Goal: Transaction & Acquisition: Book appointment/travel/reservation

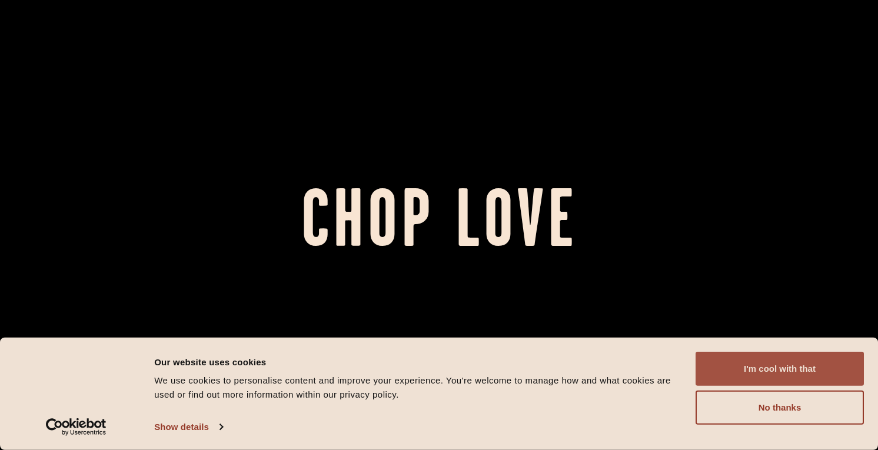
click at [716, 364] on button "I'm cool with that" at bounding box center [780, 369] width 168 height 34
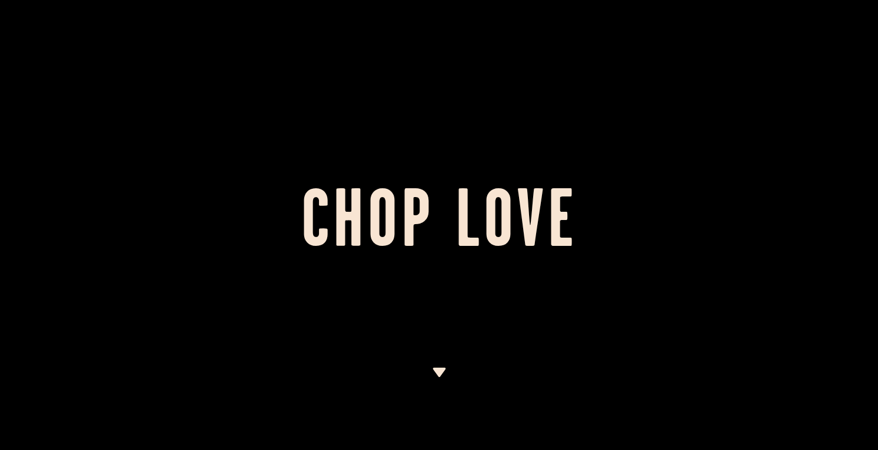
click at [441, 369] on img at bounding box center [439, 372] width 15 height 9
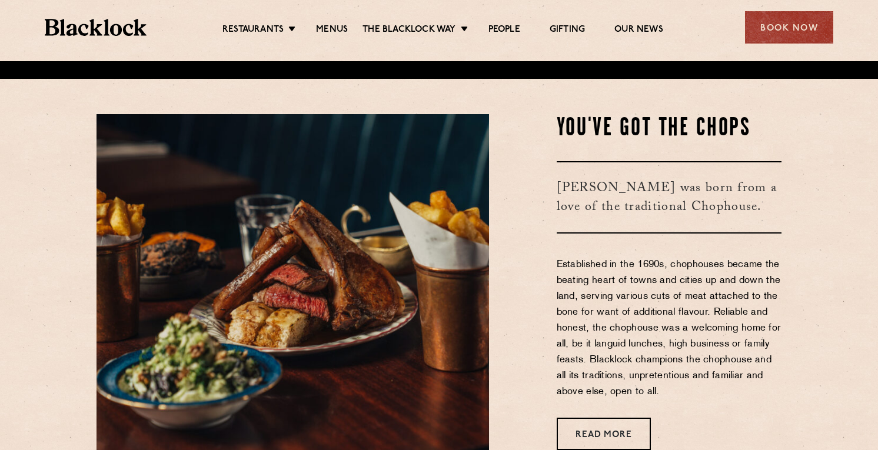
scroll to position [389, 0]
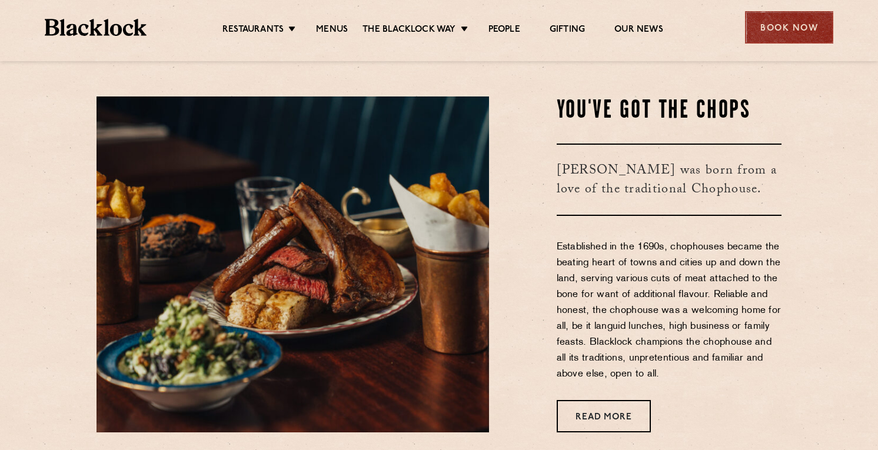
click at [784, 29] on div "Book Now" at bounding box center [789, 27] width 88 height 32
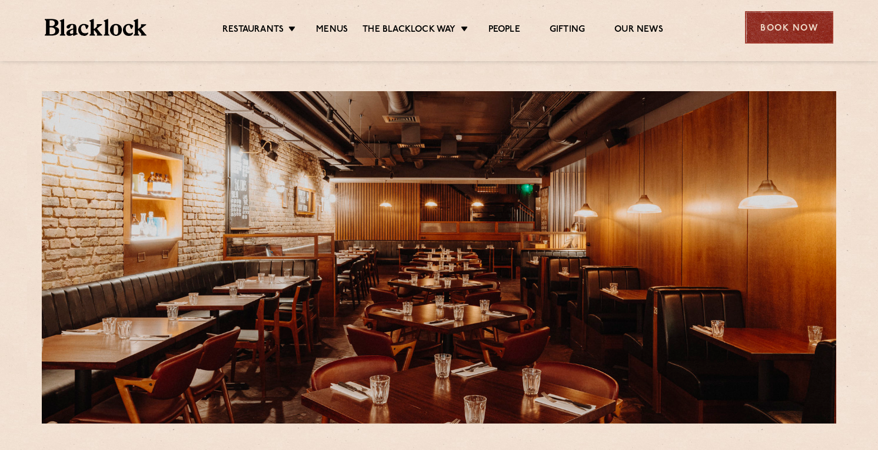
click at [788, 32] on div "Book Now" at bounding box center [789, 27] width 88 height 32
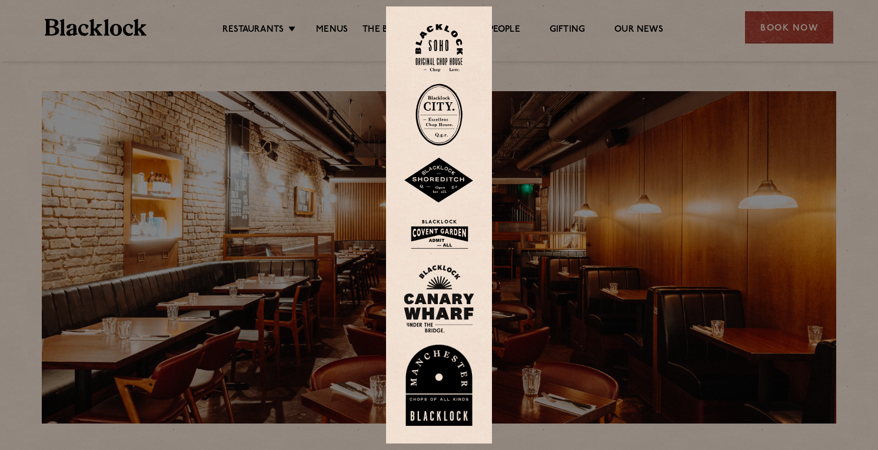
click at [658, 54] on div at bounding box center [439, 225] width 878 height 450
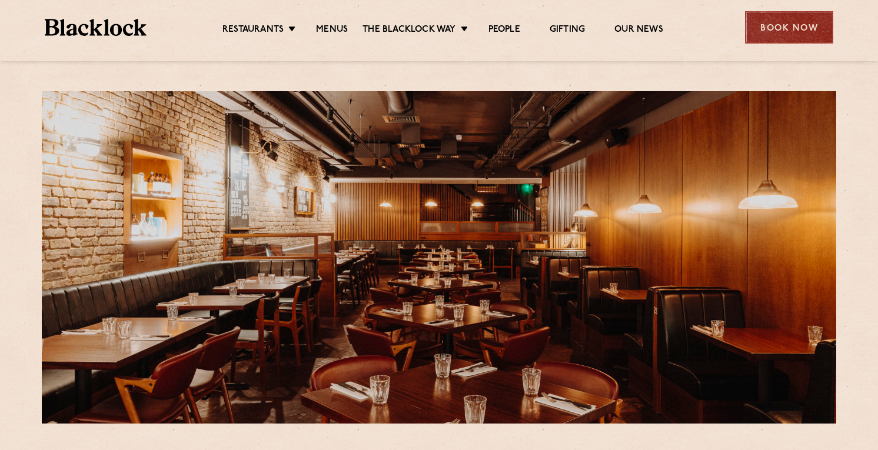
click at [767, 25] on div "Book Now" at bounding box center [789, 27] width 88 height 32
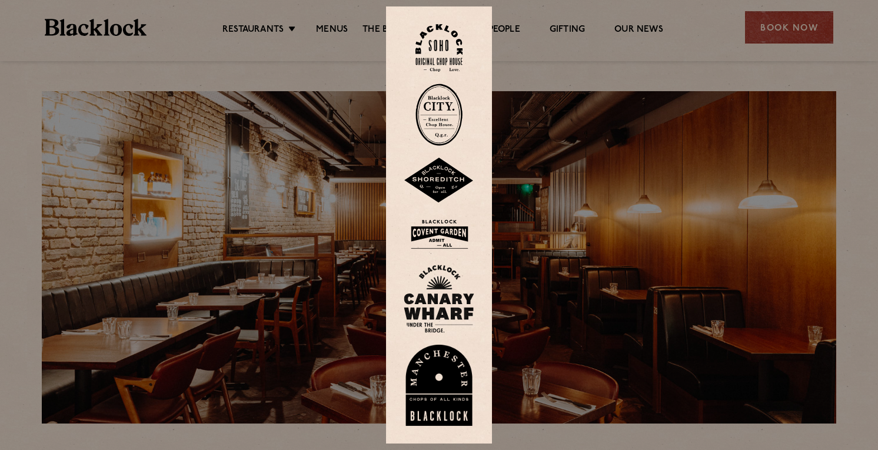
click at [443, 45] on img at bounding box center [439, 48] width 47 height 48
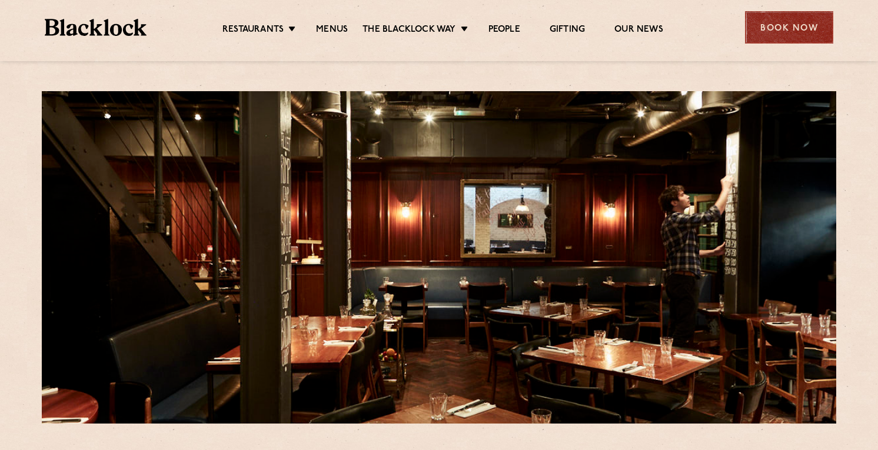
click at [774, 29] on div "Book Now" at bounding box center [789, 27] width 88 height 32
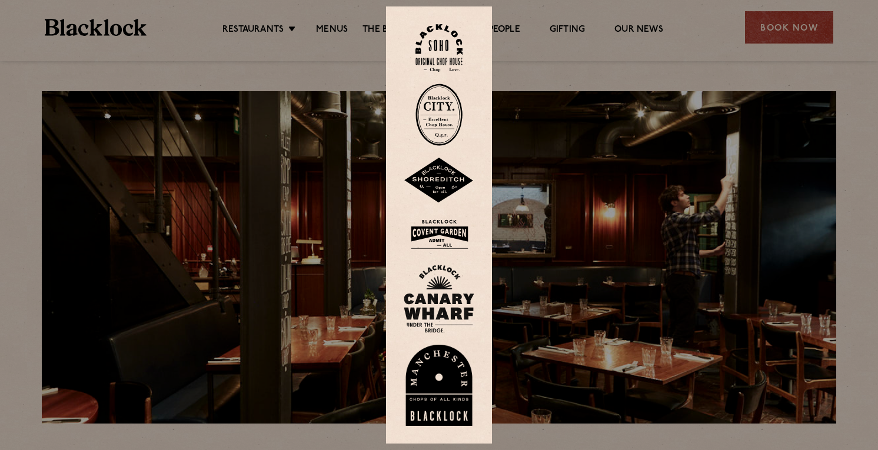
click at [446, 246] on img at bounding box center [439, 234] width 71 height 38
